Goal: Task Accomplishment & Management: Complete application form

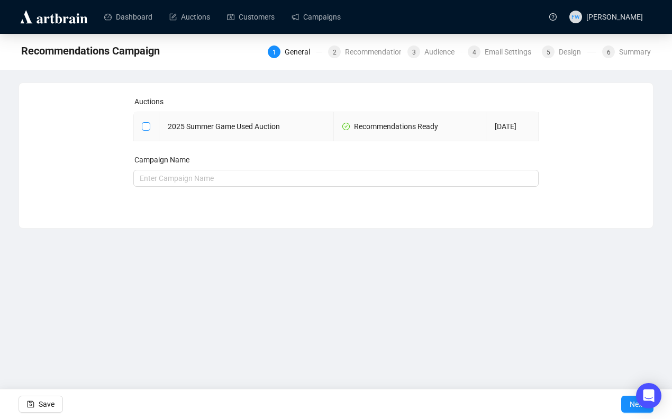
click at [147, 125] on input "checkbox" at bounding box center [145, 125] width 7 height 7
checkbox input "true"
type input "2025 Summer Game Used Auction Campaign"
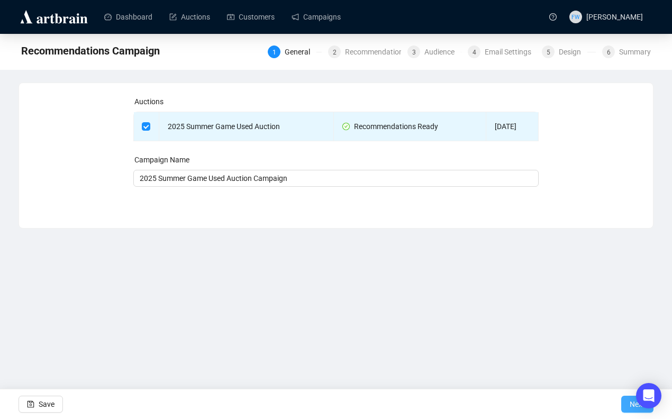
click at [629, 408] on span "Next" at bounding box center [636, 404] width 15 height 30
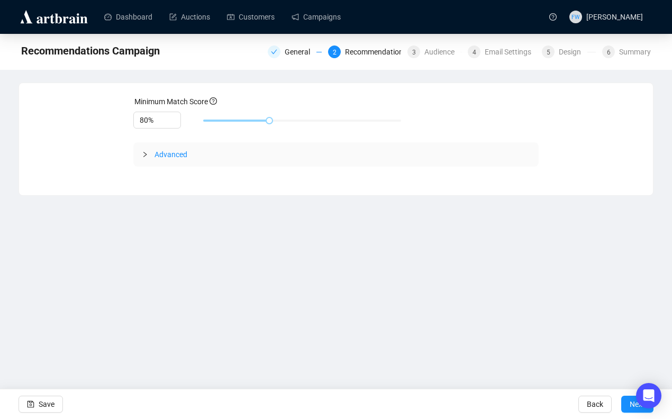
click at [179, 151] on span "Advanced" at bounding box center [170, 154] width 33 height 8
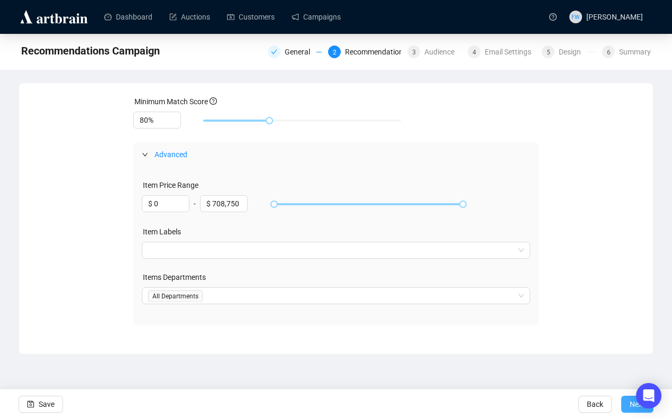
click at [623, 402] on button "Next" at bounding box center [637, 404] width 32 height 17
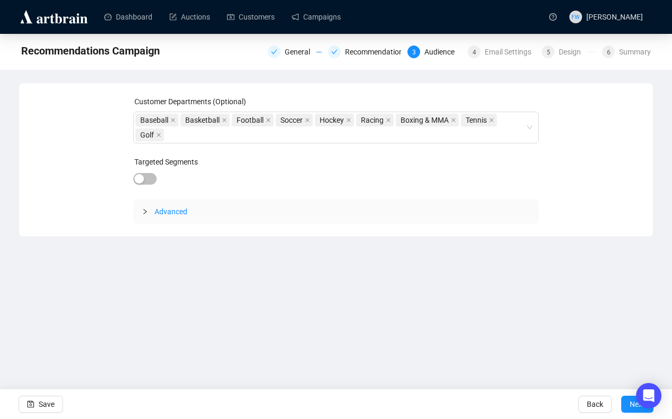
click at [150, 214] on div at bounding box center [148, 212] width 13 height 12
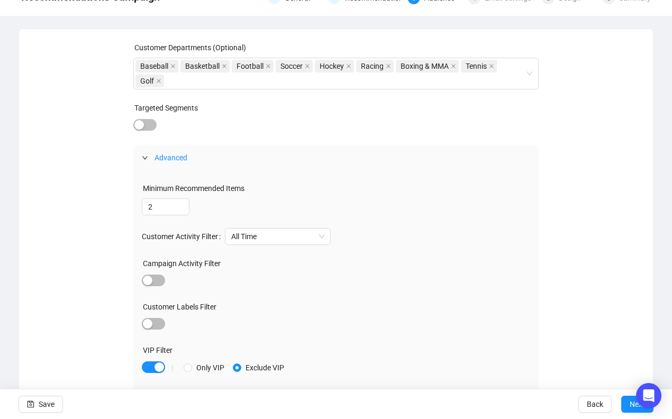
scroll to position [88, 0]
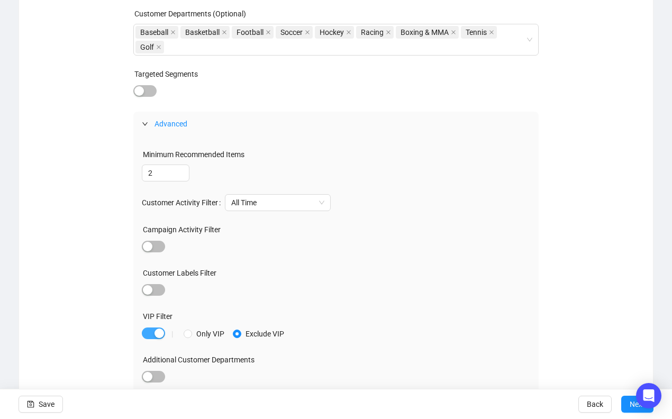
click at [158, 334] on div "button" at bounding box center [159, 333] width 10 height 10
click at [158, 289] on span "button" at bounding box center [153, 290] width 23 height 12
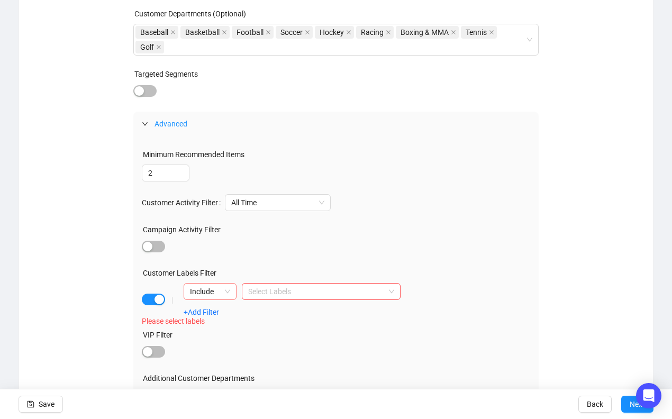
click at [226, 288] on span "Include" at bounding box center [210, 291] width 40 height 16
click at [217, 328] on div "Exclude" at bounding box center [210, 330] width 36 height 12
click at [257, 293] on div at bounding box center [315, 291] width 143 height 15
click at [262, 310] on div "Bid Over 10K" at bounding box center [321, 313] width 142 height 12
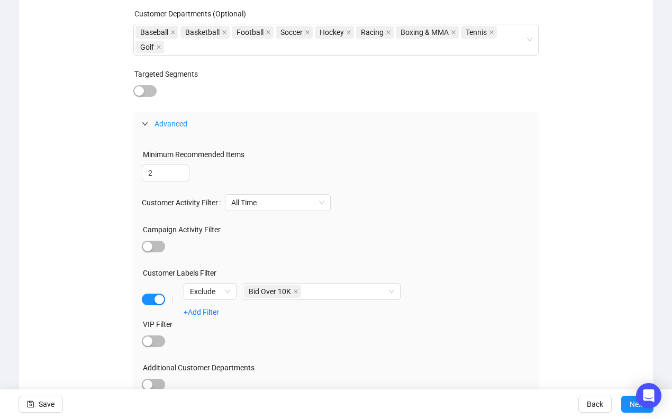
click at [447, 334] on div at bounding box center [336, 341] width 389 height 15
click at [622, 400] on button "Next" at bounding box center [637, 404] width 32 height 17
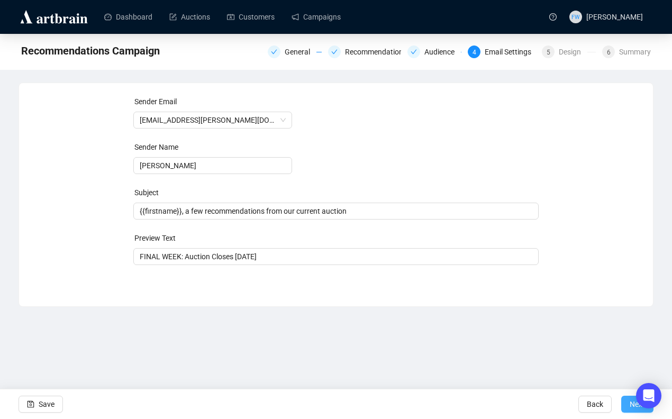
click at [628, 402] on button "Next" at bounding box center [637, 404] width 32 height 17
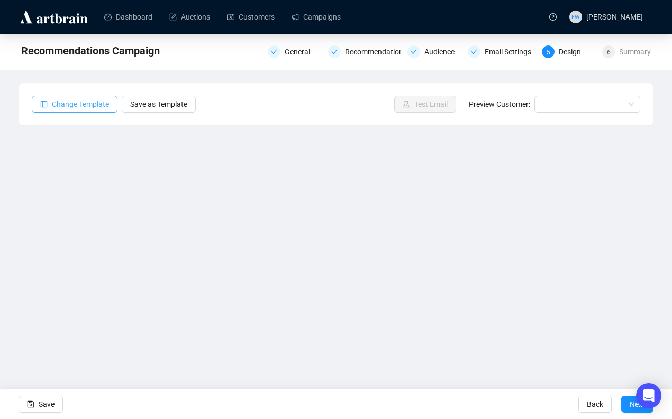
click at [94, 104] on span "Change Template" at bounding box center [80, 104] width 57 height 12
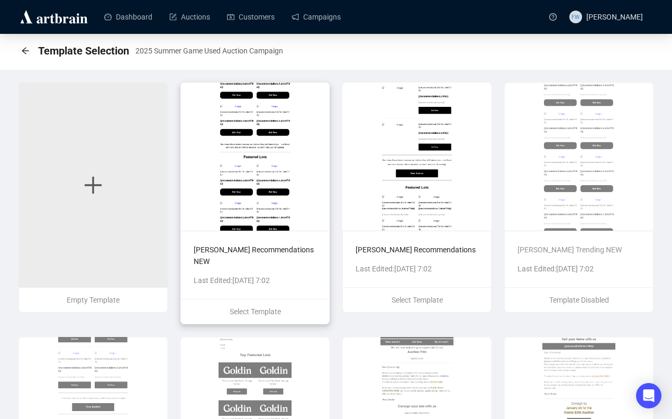
click at [247, 147] on img at bounding box center [254, 156] width 149 height 148
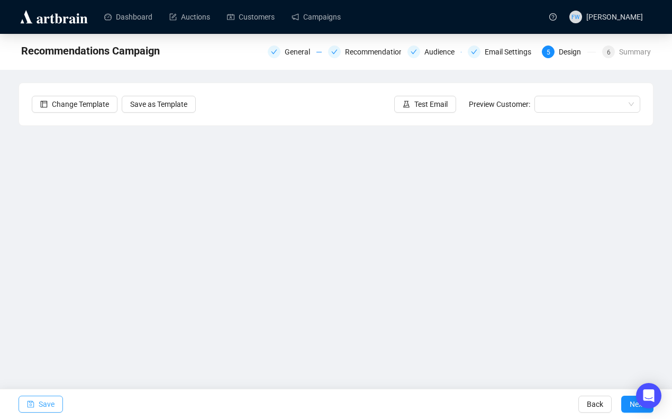
click at [33, 398] on span "button" at bounding box center [30, 404] width 7 height 30
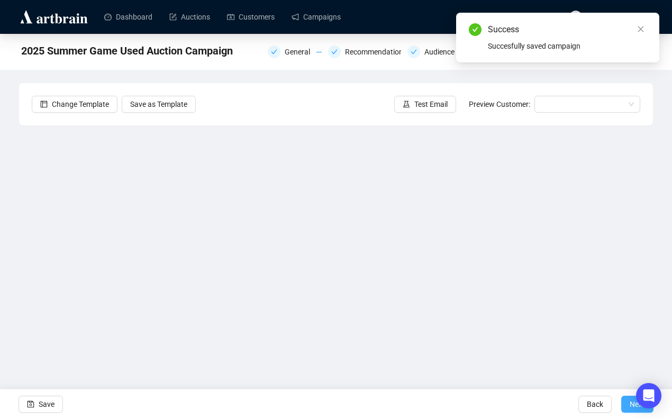
click at [626, 402] on button "Next" at bounding box center [637, 404] width 32 height 17
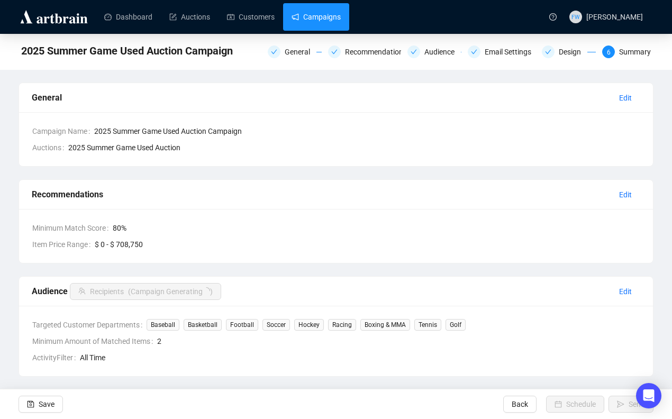
click at [331, 16] on link "Campaigns" at bounding box center [315, 16] width 49 height 27
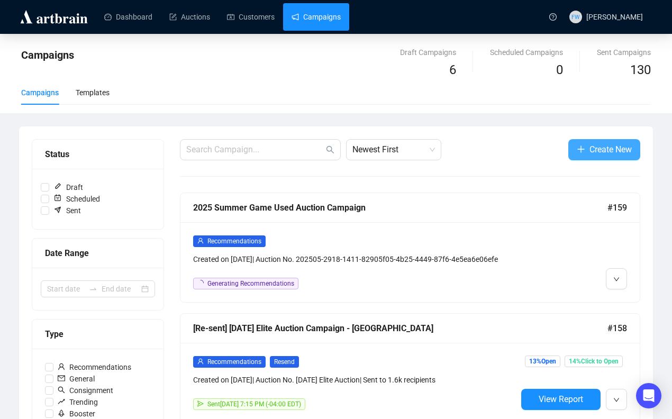
click at [608, 148] on span "Create New" at bounding box center [610, 149] width 42 height 13
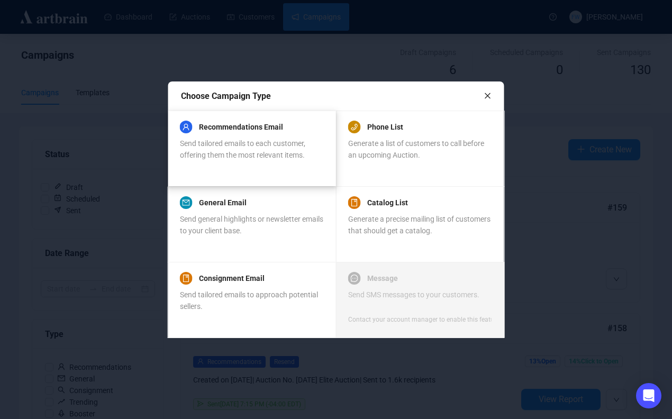
click at [284, 153] on span "Send tailored emails to each customer, offering them the most relevant items." at bounding box center [242, 149] width 125 height 20
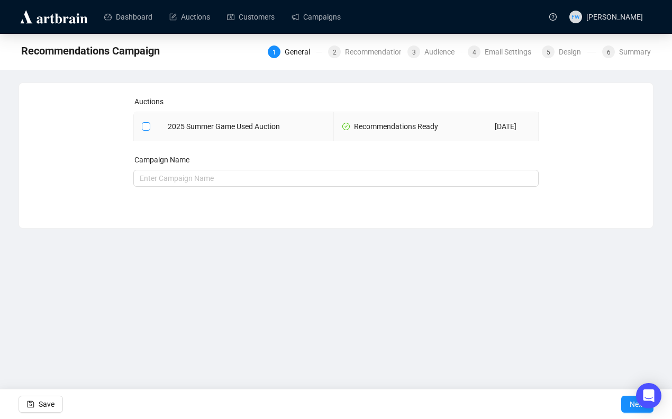
click at [149, 124] on input "checkbox" at bounding box center [145, 125] width 7 height 7
checkbox input "true"
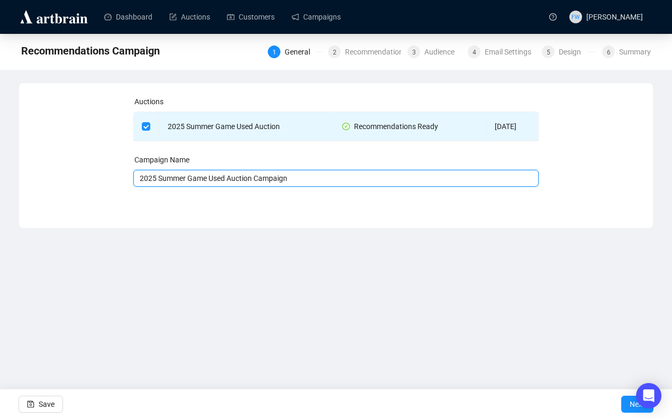
click at [303, 180] on input "2025 Summer Game Used Auction Campaign" at bounding box center [336, 178] width 406 height 17
type input "2025 Summer Game Used Auction Campaign - High End"
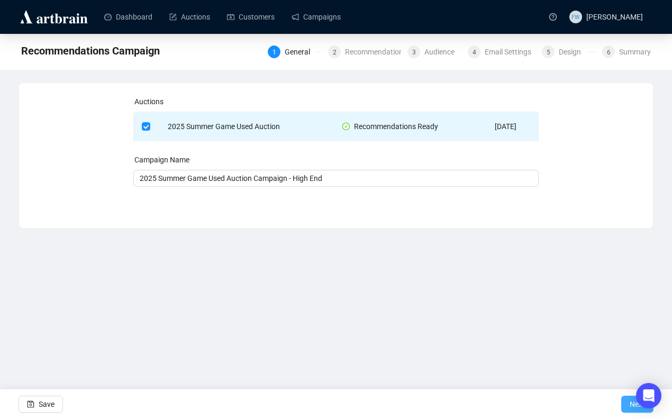
click at [626, 408] on button "Next" at bounding box center [637, 404] width 32 height 17
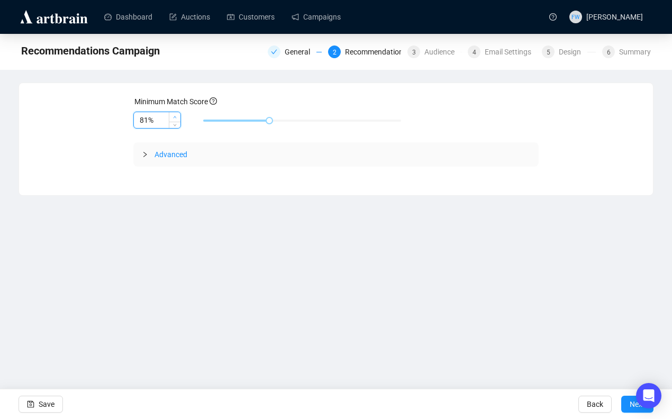
click at [175, 115] on icon "up" at bounding box center [175, 117] width 4 height 4
type input "85%"
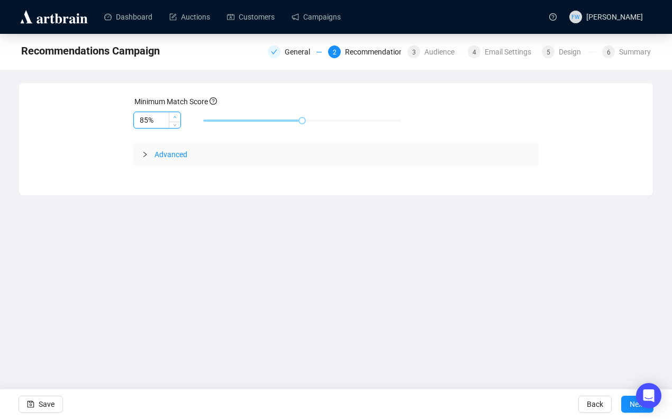
click at [175, 115] on icon "up" at bounding box center [175, 117] width 4 height 4
click at [146, 156] on icon "collapsed" at bounding box center [145, 154] width 6 height 6
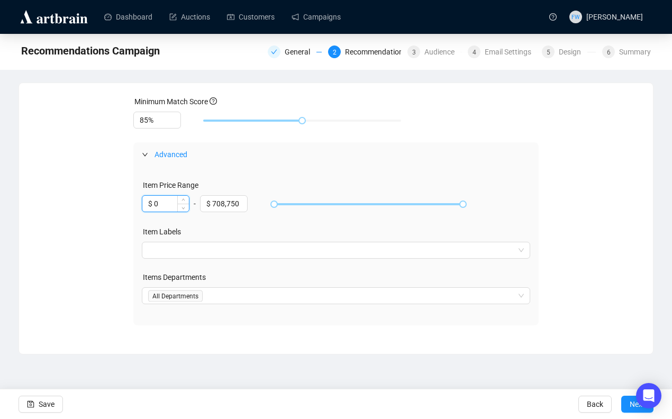
click at [170, 204] on input "$ 0" at bounding box center [165, 204] width 47 height 16
type input "$ 2,000"
click at [118, 235] on div "Minimum Match Score 85% Advanced Item Price Range $ 2,000 - $ 708,750 Item Labe…" at bounding box center [336, 210] width 608 height 229
click at [628, 406] on button "Next" at bounding box center [637, 404] width 32 height 17
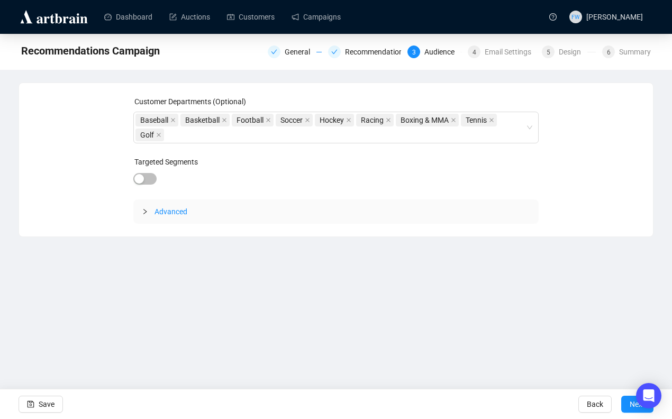
click at [146, 212] on icon "collapsed" at bounding box center [145, 211] width 6 height 6
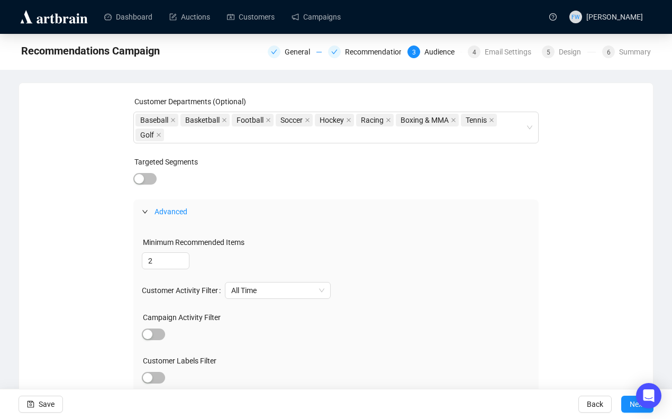
scroll to position [88, 0]
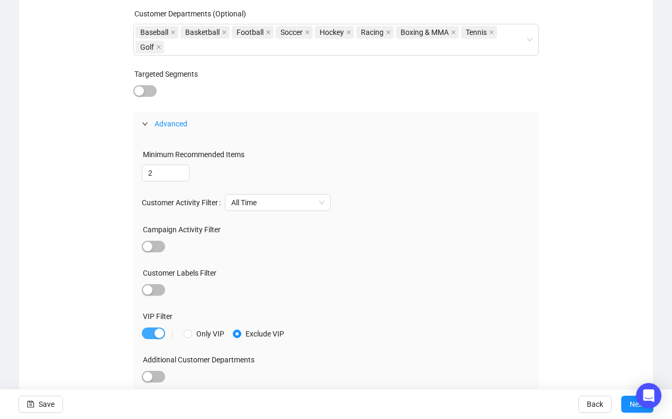
click at [157, 333] on div "button" at bounding box center [159, 333] width 10 height 10
click at [157, 288] on span "button" at bounding box center [153, 290] width 23 height 12
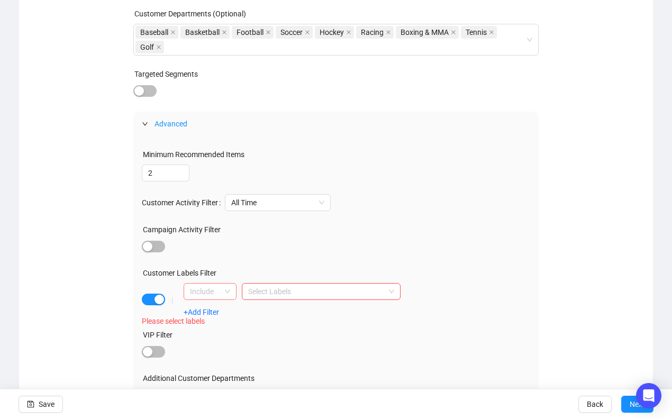
click at [226, 295] on span "Include" at bounding box center [210, 291] width 40 height 16
click at [260, 295] on div at bounding box center [315, 291] width 143 height 15
click at [268, 306] on div "Bid Over 10K" at bounding box center [321, 312] width 154 height 17
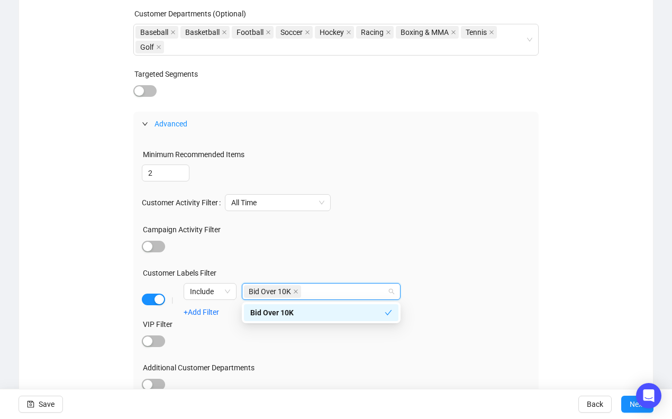
click at [305, 249] on div at bounding box center [336, 247] width 389 height 15
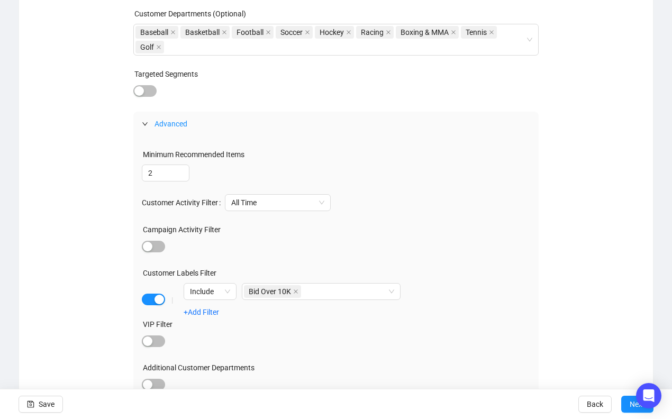
scroll to position [96, 0]
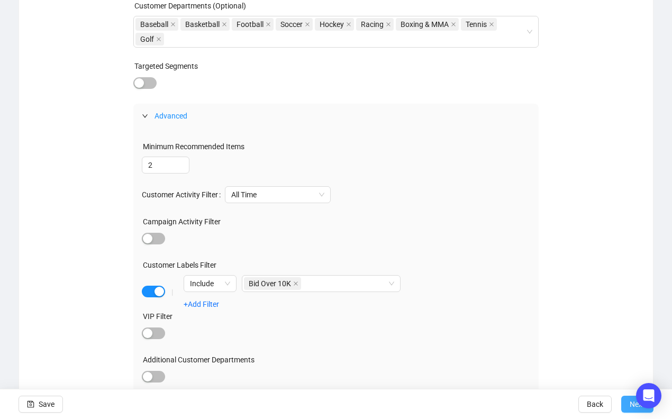
click at [624, 404] on button "Next" at bounding box center [637, 404] width 32 height 17
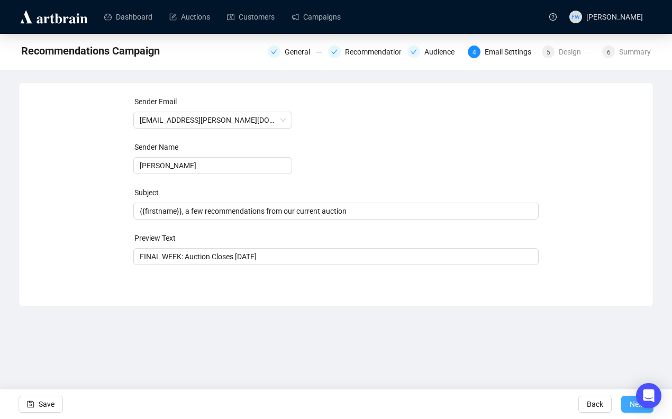
click at [628, 403] on button "Next" at bounding box center [637, 404] width 32 height 17
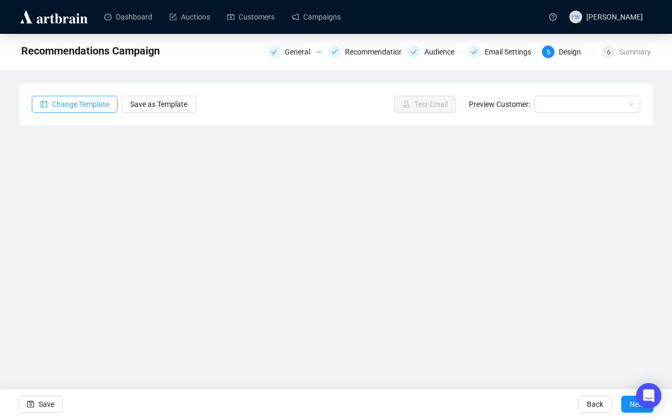
click at [84, 108] on span "Change Template" at bounding box center [80, 104] width 57 height 12
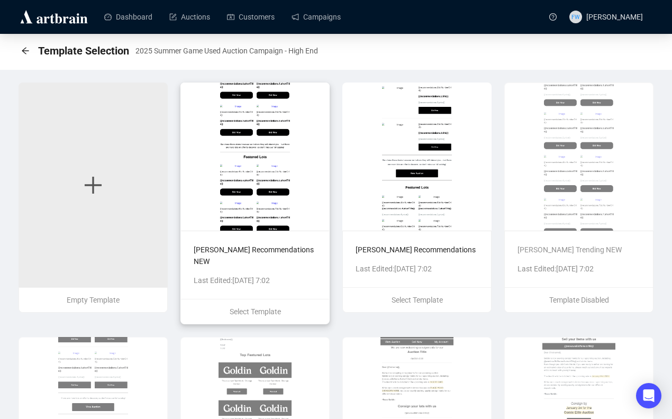
click at [252, 135] on img at bounding box center [254, 156] width 149 height 148
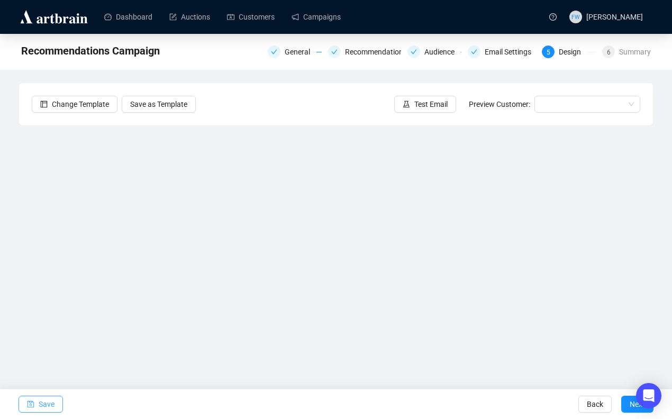
click at [51, 400] on span "Save" at bounding box center [47, 404] width 16 height 30
click at [628, 410] on button "Next" at bounding box center [637, 404] width 32 height 17
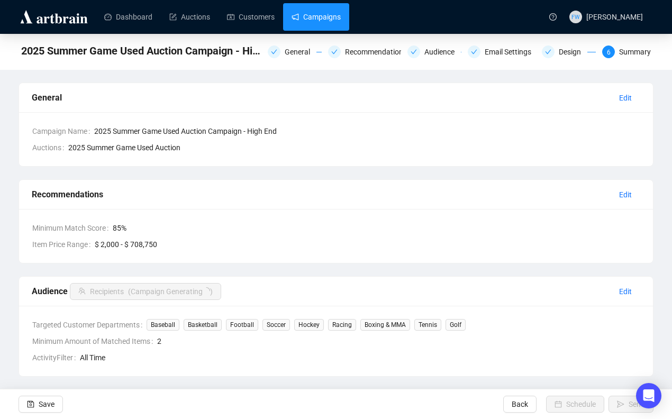
click at [339, 20] on link "Campaigns" at bounding box center [315, 16] width 49 height 27
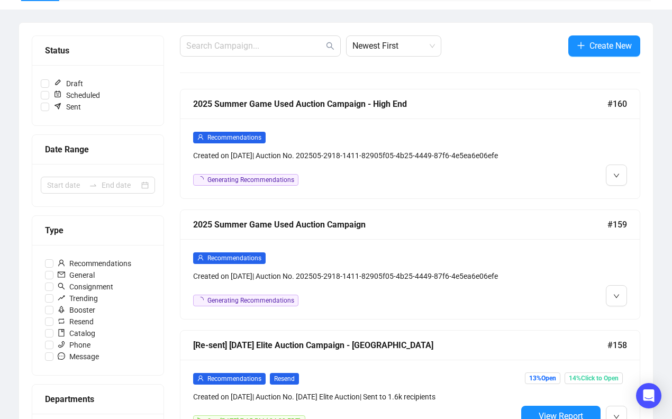
scroll to position [111, 0]
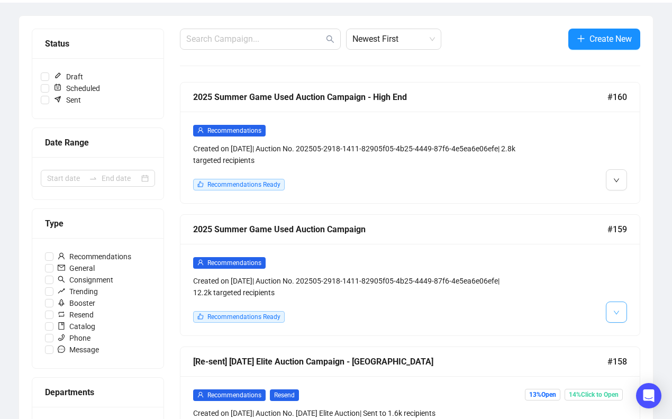
click at [620, 313] on button "button" at bounding box center [615, 311] width 21 height 21
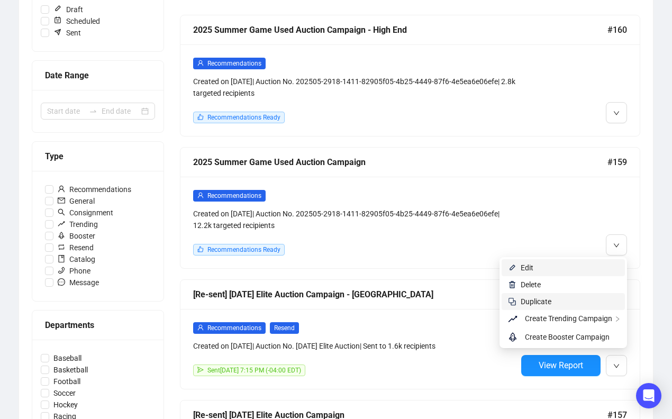
scroll to position [179, 0]
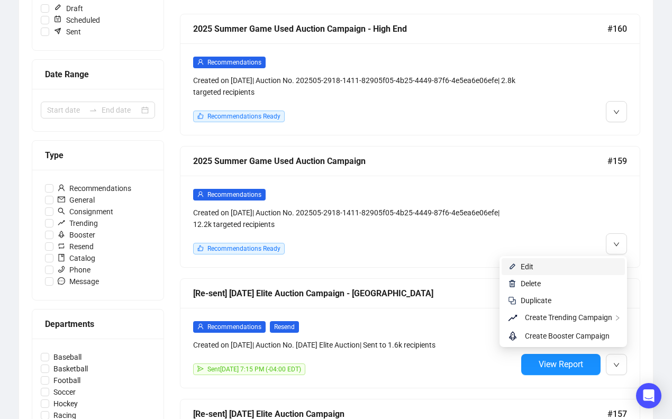
click at [582, 265] on span "Edit" at bounding box center [569, 267] width 98 height 12
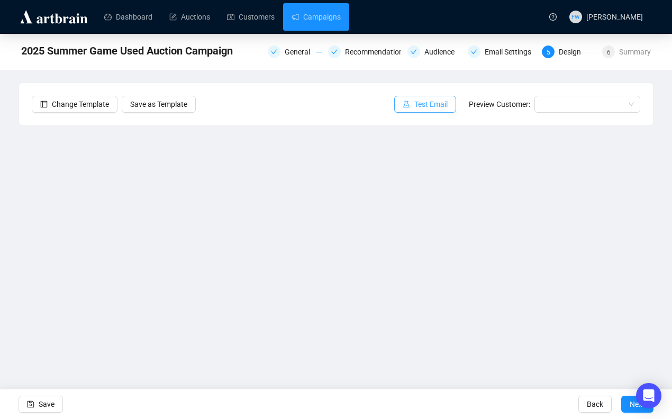
click at [428, 104] on span "Test Email" at bounding box center [430, 104] width 33 height 12
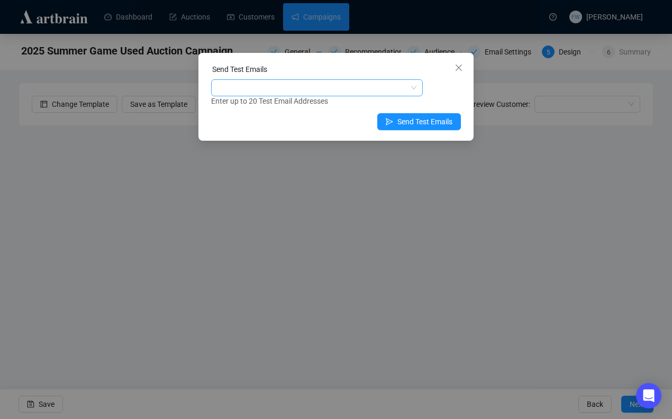
click at [370, 90] on div at bounding box center [311, 87] width 196 height 15
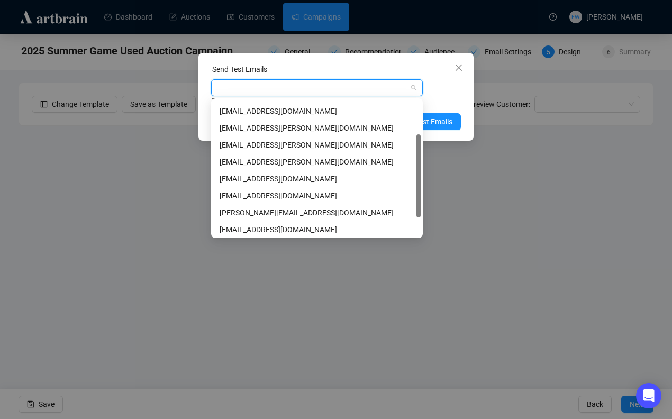
scroll to position [85, 0]
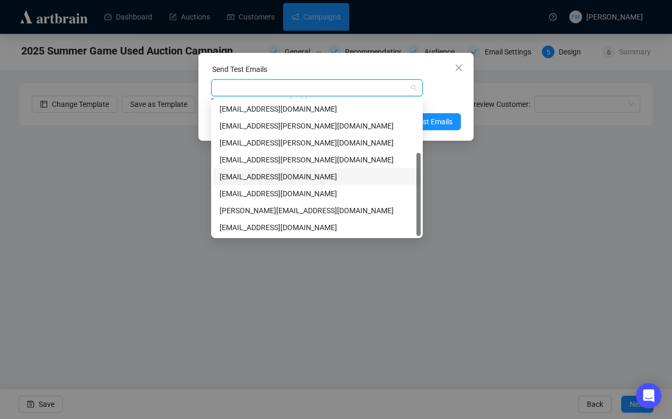
click at [312, 177] on div "[EMAIL_ADDRESS][DOMAIN_NAME]" at bounding box center [316, 177] width 195 height 12
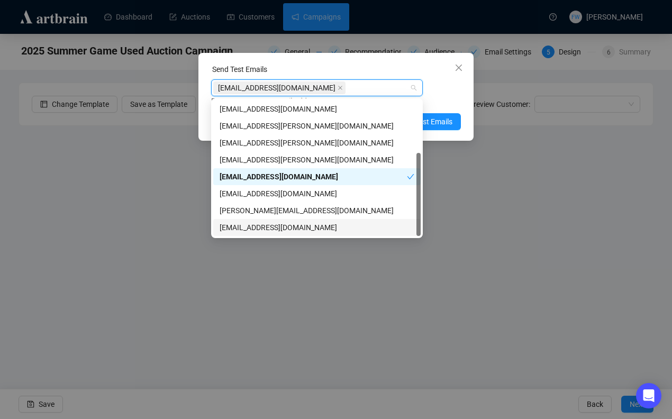
click at [298, 227] on div "[EMAIL_ADDRESS][DOMAIN_NAME]" at bounding box center [316, 228] width 195 height 12
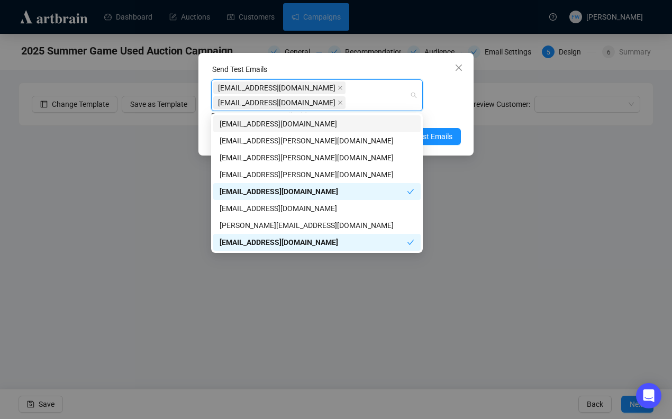
click at [439, 100] on div "[EMAIL_ADDRESS][DOMAIN_NAME] [DOMAIN_NAME][EMAIL_ADDRESS][DOMAIN_NAME] Enter up…" at bounding box center [336, 100] width 250 height 42
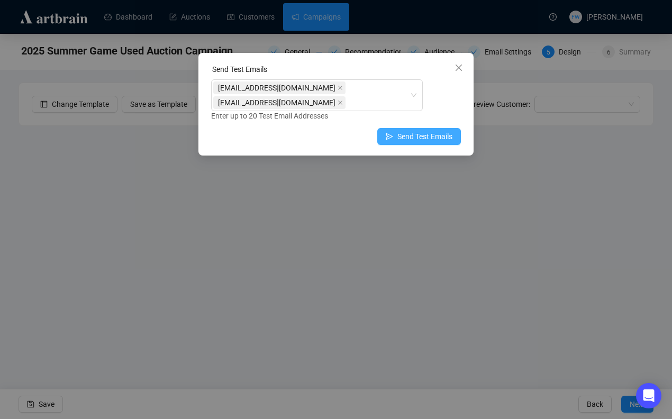
click at [429, 135] on span "Send Test Emails" at bounding box center [424, 137] width 55 height 12
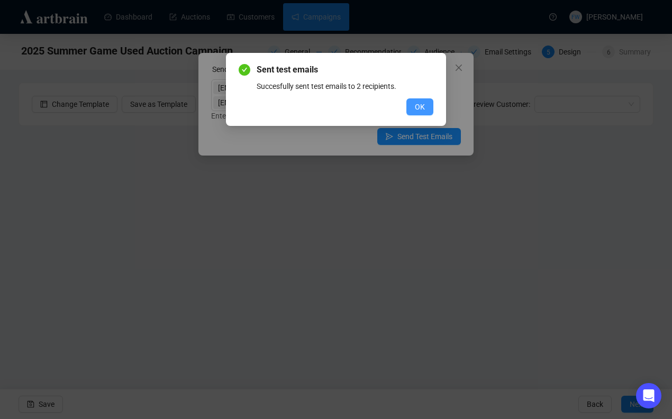
click at [414, 99] on button "OK" at bounding box center [419, 106] width 27 height 17
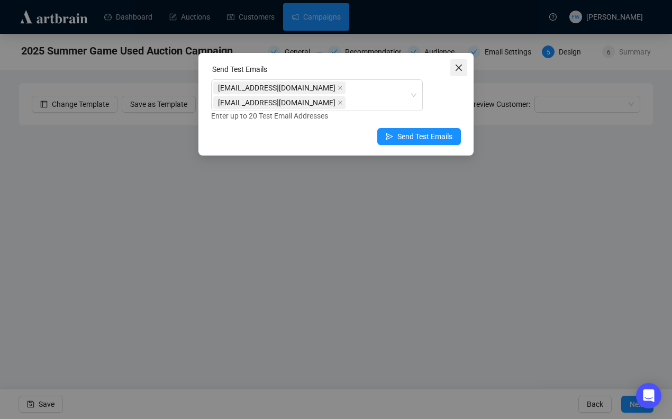
click at [459, 69] on icon "close" at bounding box center [458, 67] width 8 height 8
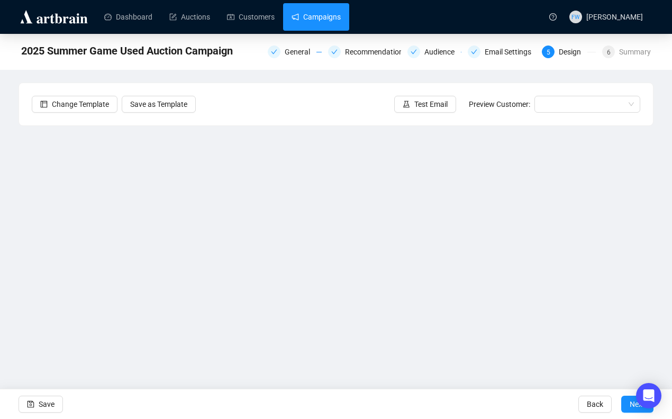
click at [334, 11] on link "Campaigns" at bounding box center [315, 16] width 49 height 27
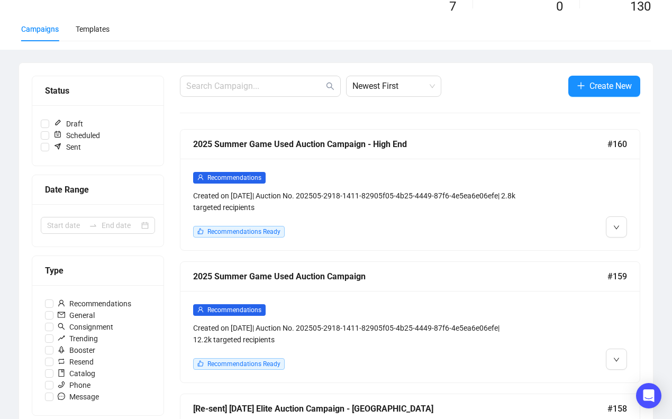
scroll to position [68, 0]
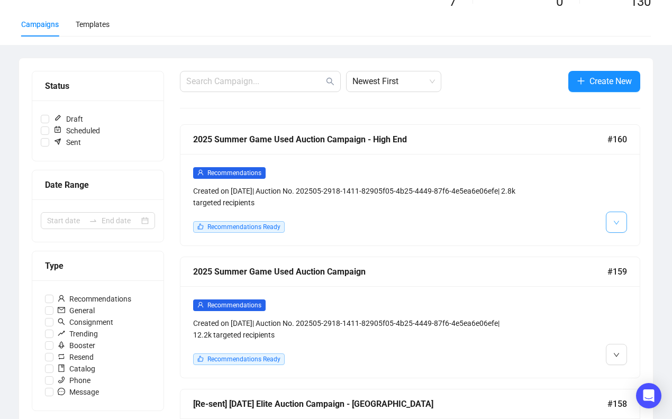
click at [615, 223] on icon "down" at bounding box center [615, 222] width 5 height 4
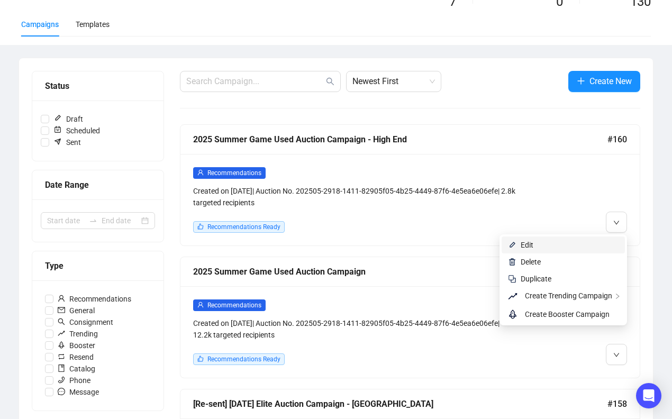
click at [594, 246] on span "Edit" at bounding box center [569, 245] width 98 height 12
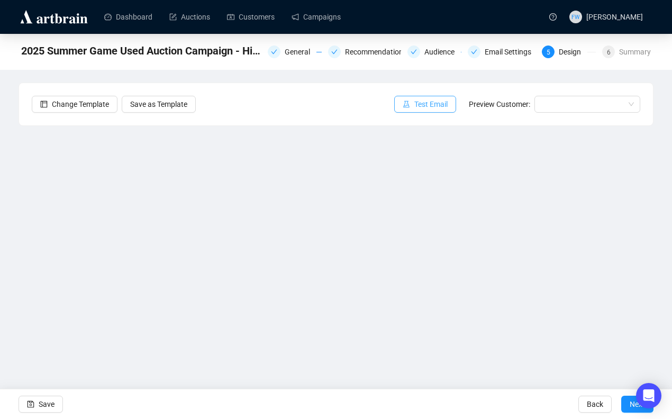
click at [427, 100] on span "Test Email" at bounding box center [430, 104] width 33 height 12
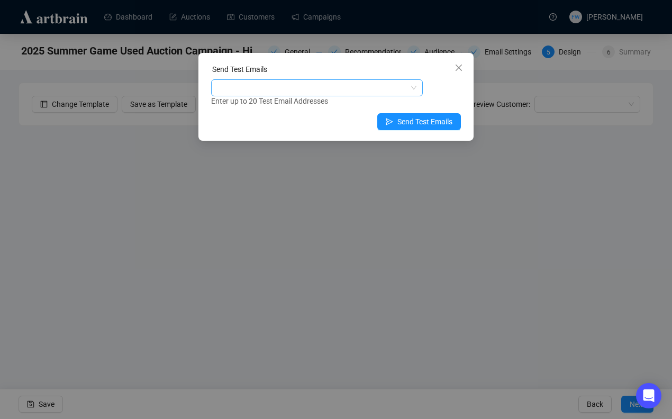
click at [407, 91] on div at bounding box center [311, 87] width 196 height 15
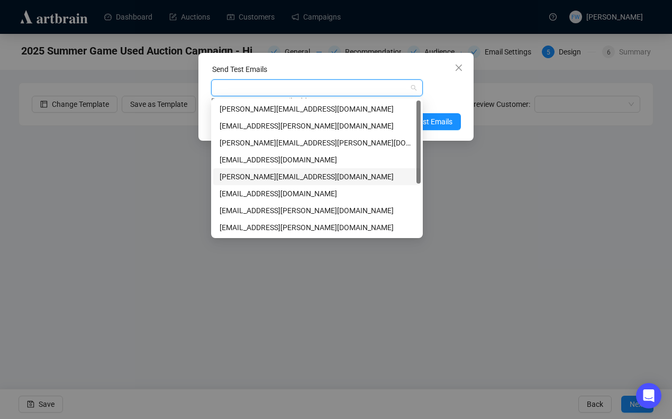
scroll to position [85, 0]
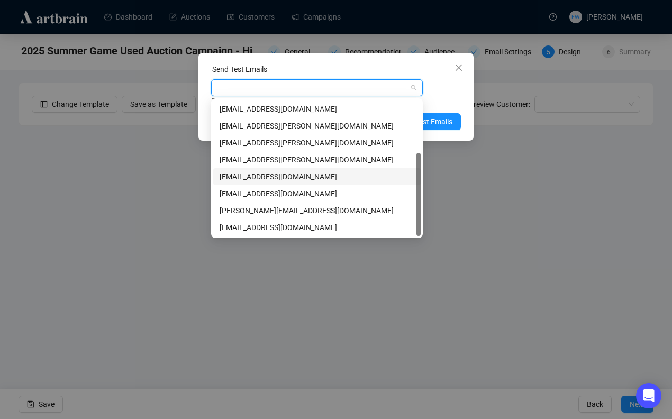
click at [347, 174] on div "[EMAIL_ADDRESS][DOMAIN_NAME]" at bounding box center [316, 177] width 195 height 12
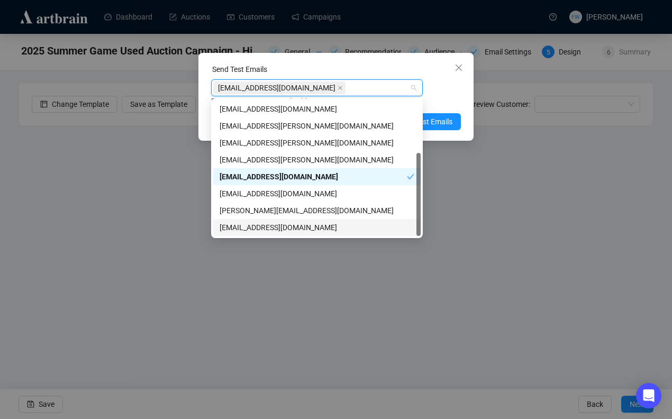
click at [338, 223] on div "[EMAIL_ADDRESS][DOMAIN_NAME]" at bounding box center [316, 228] width 195 height 12
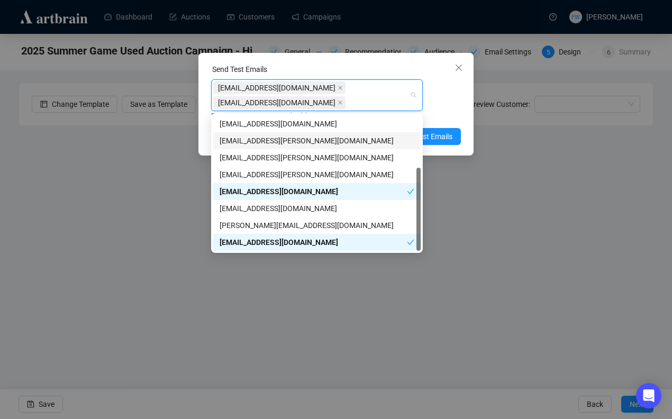
click at [450, 106] on div "[EMAIL_ADDRESS][DOMAIN_NAME] [DOMAIN_NAME][EMAIL_ADDRESS][DOMAIN_NAME] Enter up…" at bounding box center [336, 100] width 250 height 42
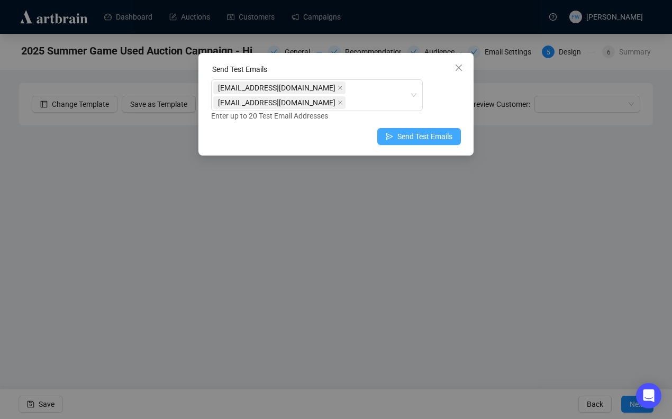
click at [441, 133] on span "Send Test Emails" at bounding box center [424, 137] width 55 height 12
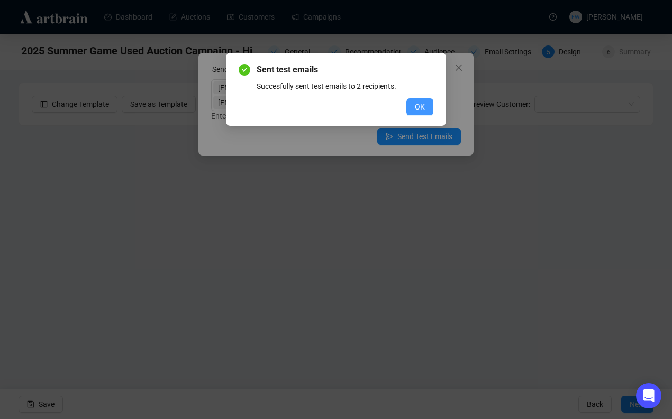
click at [418, 108] on span "OK" at bounding box center [420, 107] width 10 height 12
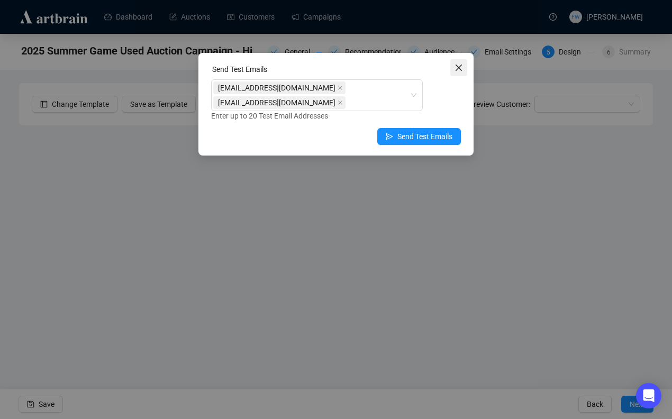
click at [461, 65] on icon "close" at bounding box center [458, 68] width 6 height 6
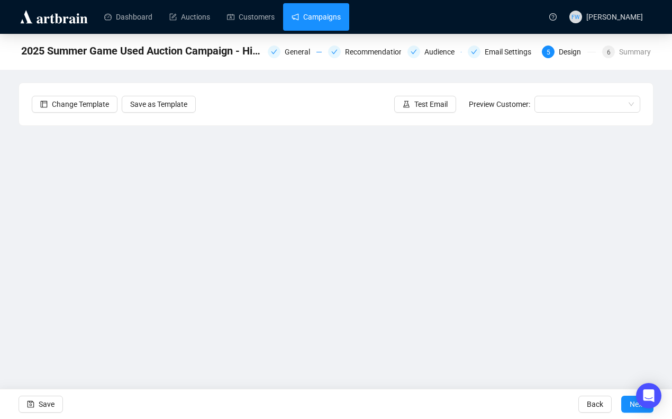
click at [310, 15] on link "Campaigns" at bounding box center [315, 16] width 49 height 27
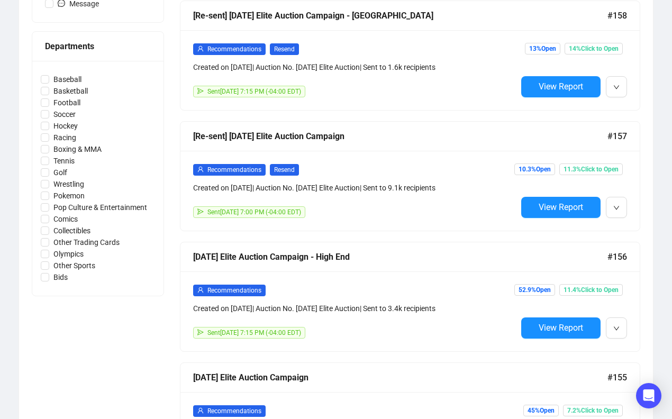
scroll to position [457, 0]
